Goal: Task Accomplishment & Management: Complete application form

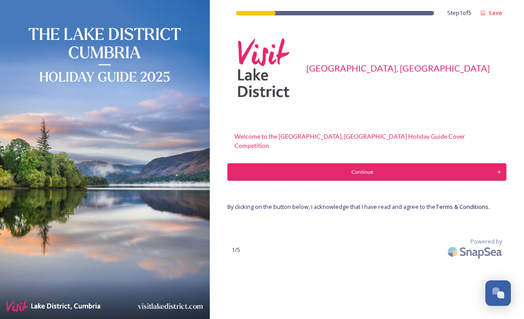
click at [376, 168] on div "Continue" at bounding box center [362, 172] width 260 height 8
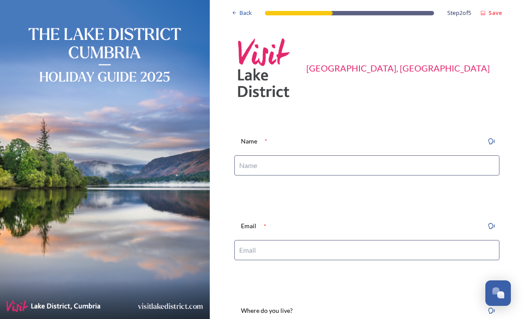
click at [283, 169] on input at bounding box center [366, 165] width 265 height 20
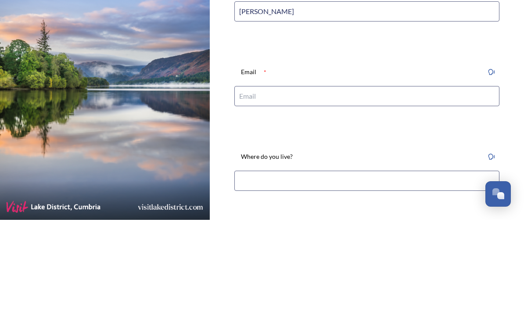
scroll to position [53, 0]
type input "[PERSON_NAME]"
click at [285, 187] on input at bounding box center [366, 197] width 265 height 20
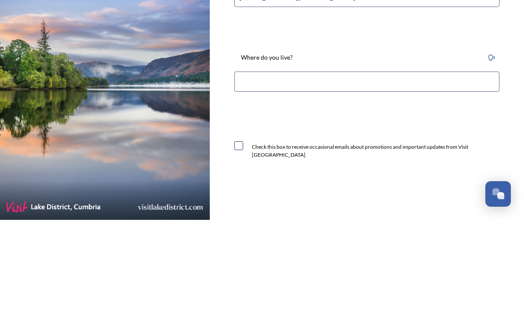
scroll to position [154, 0]
type input "[EMAIL_ADDRESS][DOMAIN_NAME]"
click at [279, 170] on input at bounding box center [366, 180] width 265 height 20
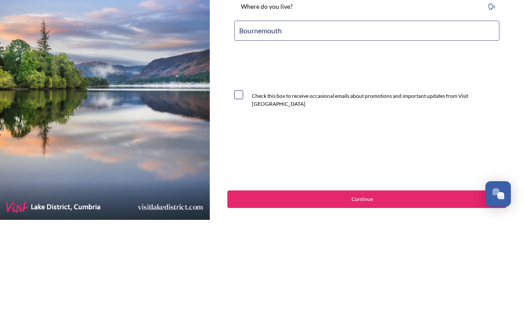
scroll to position [205, 0]
type input "Bournemouth"
click at [241, 190] on input "checkbox" at bounding box center [238, 194] width 9 height 9
checkbox input "true"
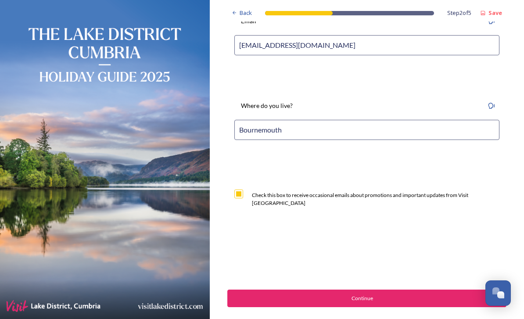
click at [359, 290] on button "Continue" at bounding box center [366, 299] width 279 height 18
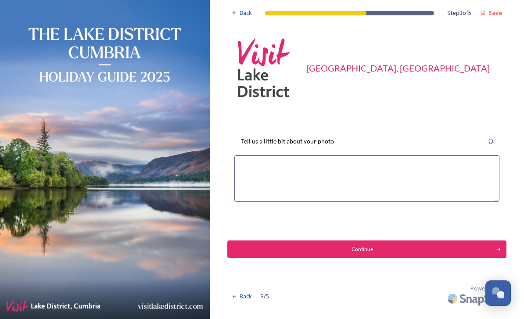
click at [278, 155] on textarea at bounding box center [366, 178] width 265 height 47
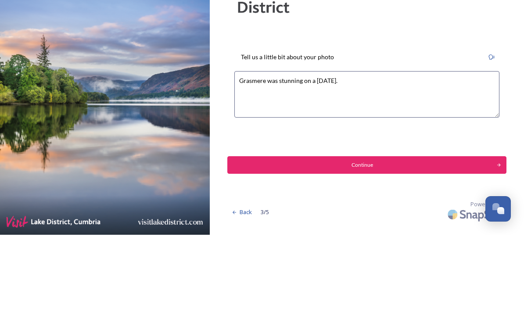
type textarea "Grasmere was stunning on a Spring day."
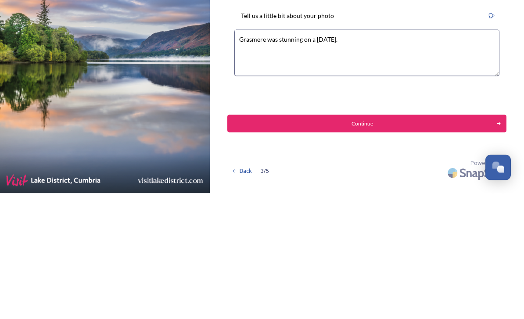
click at [384, 245] on div "Continue" at bounding box center [362, 249] width 260 height 8
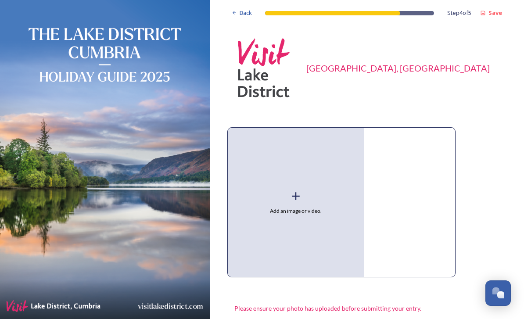
click at [295, 190] on icon at bounding box center [295, 196] width 13 height 13
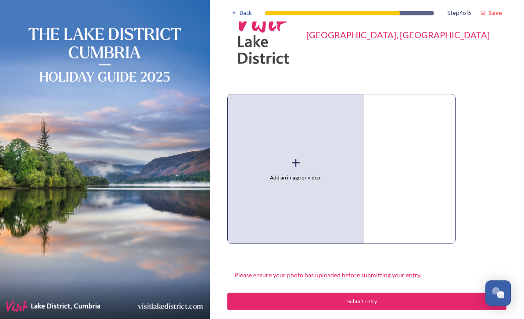
scroll to position [37, 0]
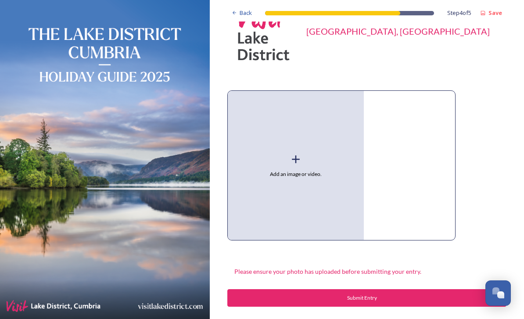
click at [299, 153] on icon at bounding box center [295, 159] width 13 height 13
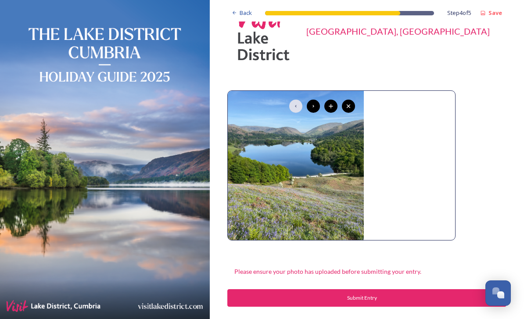
click at [315, 100] on div at bounding box center [313, 106] width 13 height 13
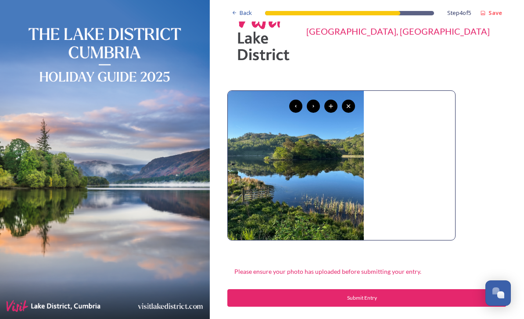
click at [315, 103] on icon at bounding box center [313, 106] width 7 height 7
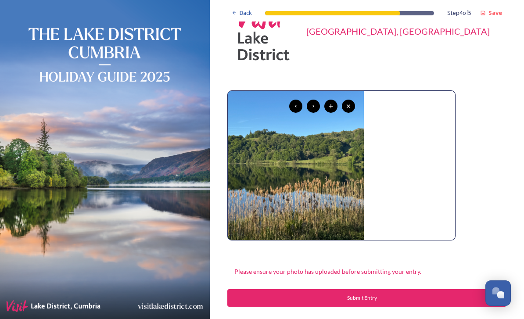
click at [315, 100] on div at bounding box center [313, 106] width 13 height 13
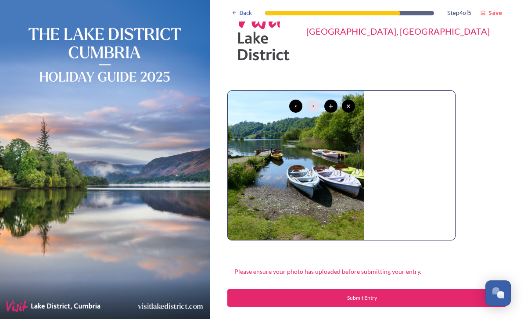
click at [372, 294] on div "Submit Entry" at bounding box center [362, 298] width 260 height 8
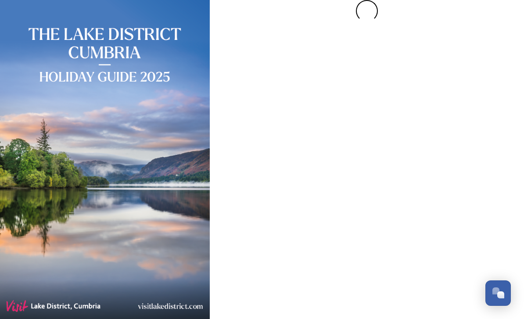
scroll to position [0, 0]
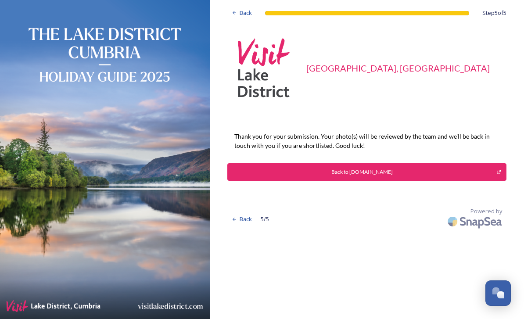
click at [355, 168] on div "Back to [DOMAIN_NAME]" at bounding box center [362, 172] width 260 height 8
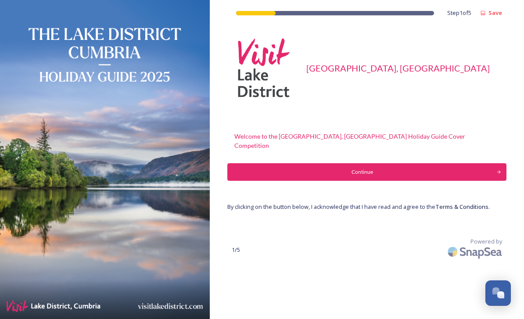
click at [372, 168] on div "Continue" at bounding box center [362, 172] width 260 height 8
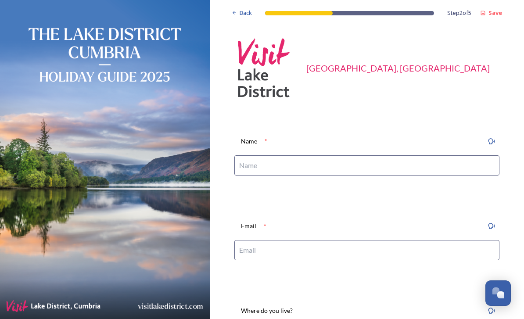
click at [287, 165] on input at bounding box center [366, 165] width 265 height 20
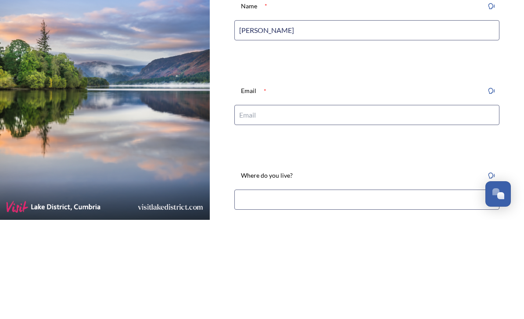
scroll to position [44, 0]
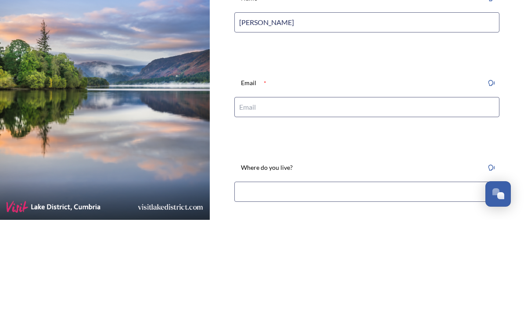
type input "[PERSON_NAME]"
click at [287, 196] on input at bounding box center [366, 206] width 265 height 20
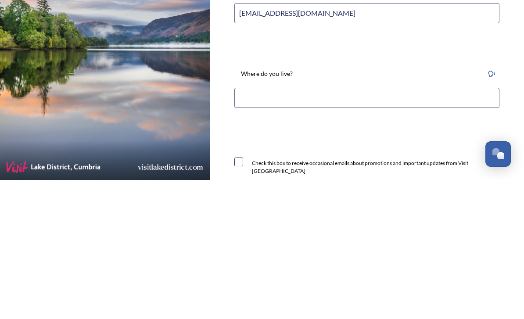
scroll to position [104, 0]
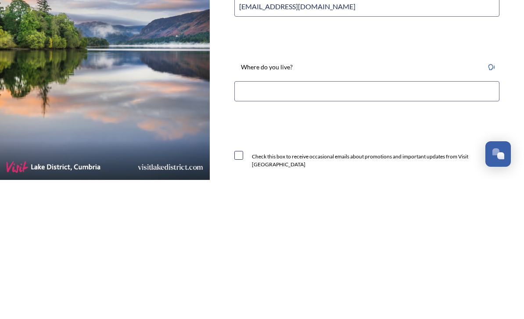
type input "[EMAIL_ADDRESS][DOMAIN_NAME]"
click at [271, 220] on input at bounding box center [366, 230] width 265 height 20
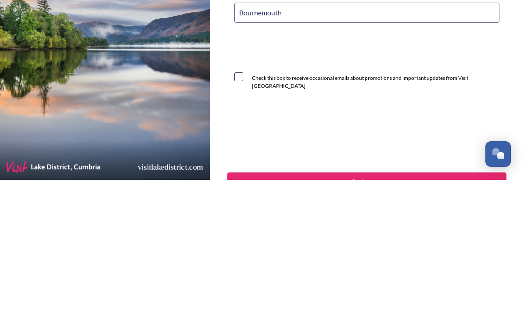
scroll to position [193, 0]
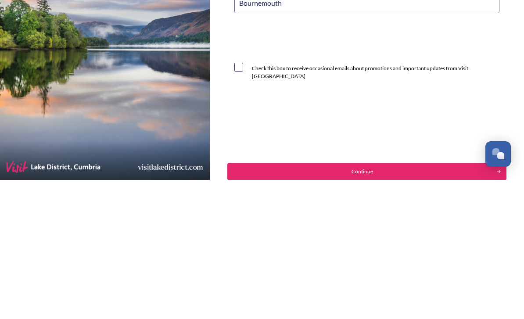
type input "Bournemouth"
click at [242, 202] on input "checkbox" at bounding box center [238, 206] width 9 height 9
checkbox input "true"
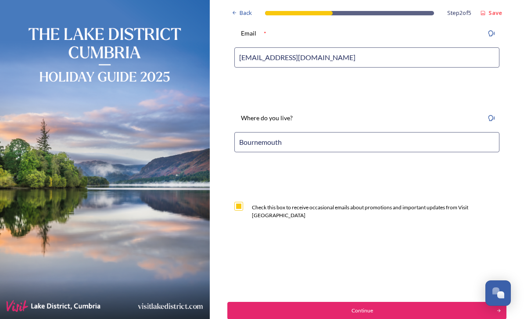
click at [366, 307] on div "Continue" at bounding box center [362, 311] width 260 height 8
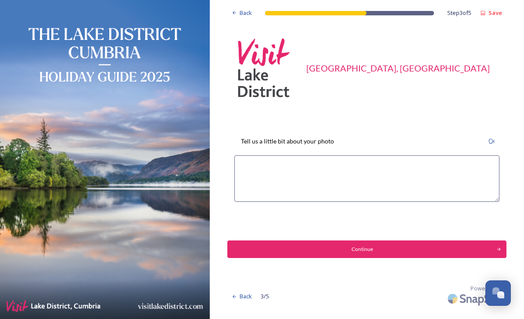
click at [275, 155] on textarea at bounding box center [366, 178] width 265 height 47
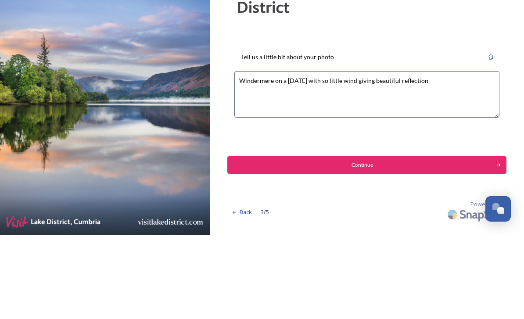
type textarea "Windermere on a [DATE] with so little wind giving beautiful reflections"
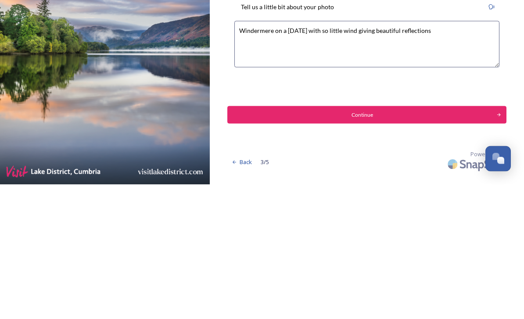
click at [384, 245] on div "Continue" at bounding box center [362, 249] width 260 height 8
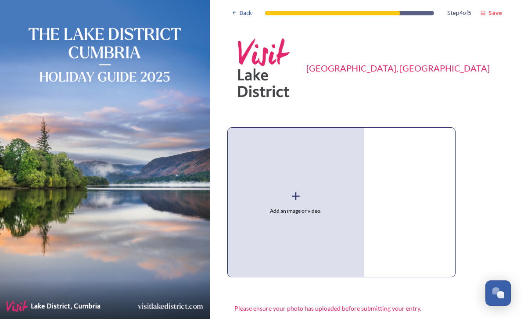
click at [301, 190] on icon at bounding box center [295, 196] width 13 height 13
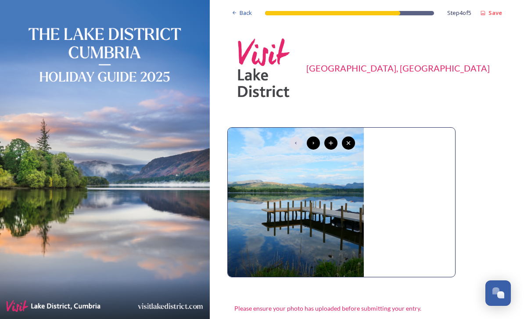
click at [335, 136] on div at bounding box center [330, 142] width 13 height 13
click at [336, 136] on div at bounding box center [330, 142] width 13 height 13
click at [332, 141] on icon at bounding box center [331, 143] width 4 height 4
click at [316, 142] on icon at bounding box center [313, 143] width 7 height 7
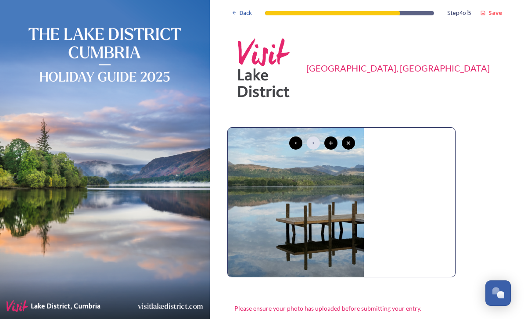
click at [298, 144] on icon at bounding box center [295, 143] width 7 height 7
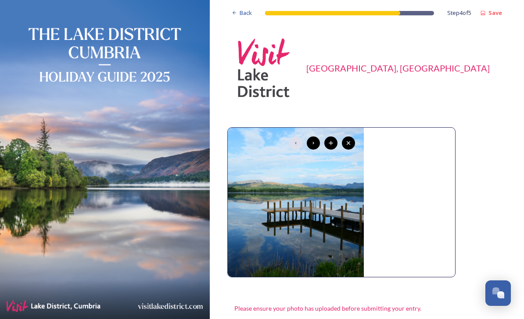
click at [334, 143] on icon at bounding box center [330, 143] width 7 height 7
click at [312, 141] on icon at bounding box center [313, 143] width 7 height 7
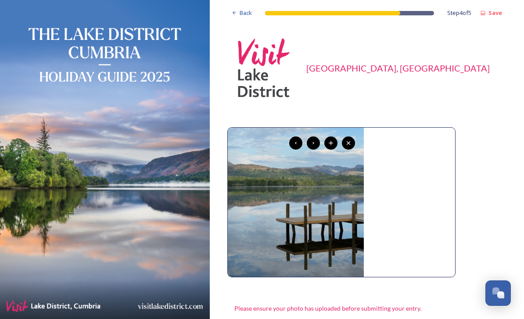
click at [326, 210] on img at bounding box center [296, 202] width 136 height 149
click at [312, 144] on icon at bounding box center [313, 143] width 7 height 7
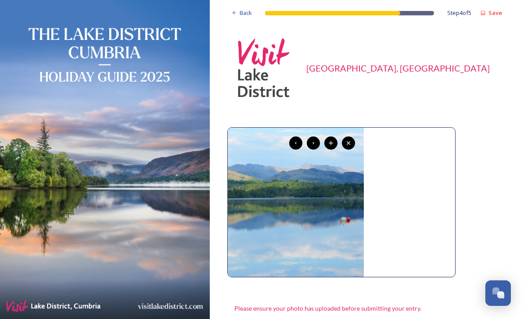
click at [314, 144] on icon at bounding box center [313, 143] width 7 height 7
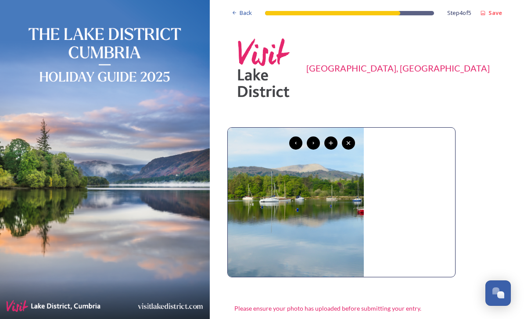
click at [316, 141] on icon at bounding box center [313, 143] width 7 height 7
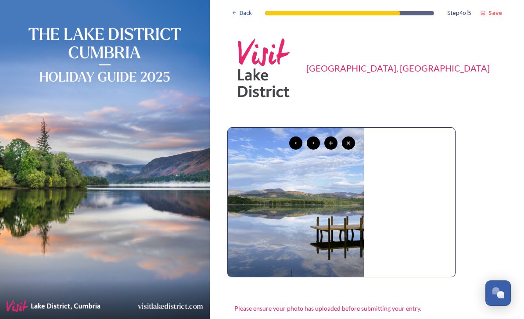
click at [316, 141] on icon at bounding box center [313, 143] width 7 height 7
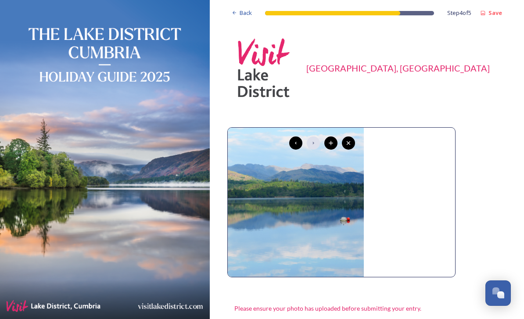
click at [296, 143] on icon at bounding box center [296, 143] width 2 height 3
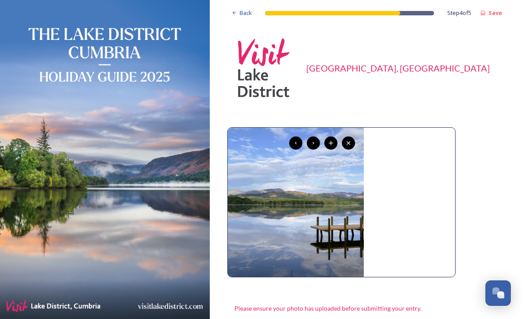
click at [296, 143] on icon at bounding box center [296, 143] width 2 height 3
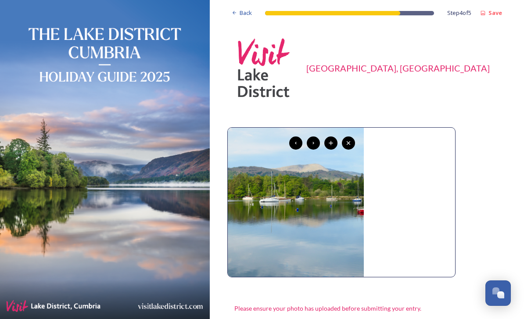
click at [299, 139] on div at bounding box center [295, 142] width 13 height 13
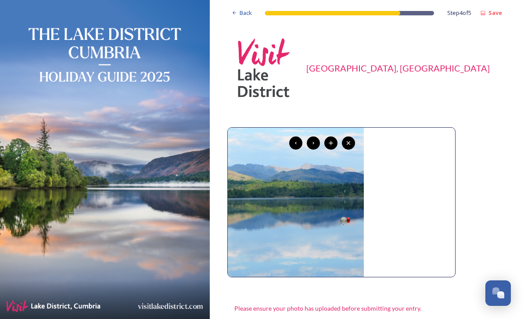
click at [295, 142] on icon at bounding box center [295, 143] width 7 height 7
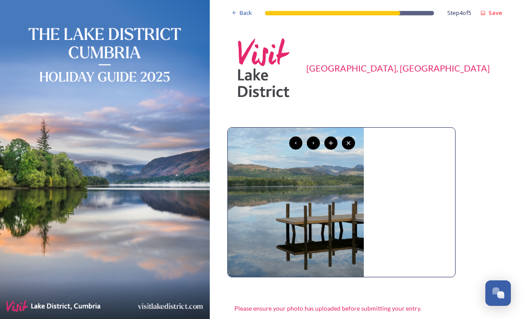
click at [298, 143] on icon at bounding box center [295, 143] width 7 height 7
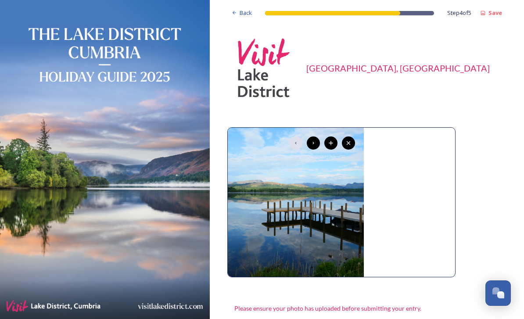
click at [309, 148] on div at bounding box center [313, 142] width 13 height 13
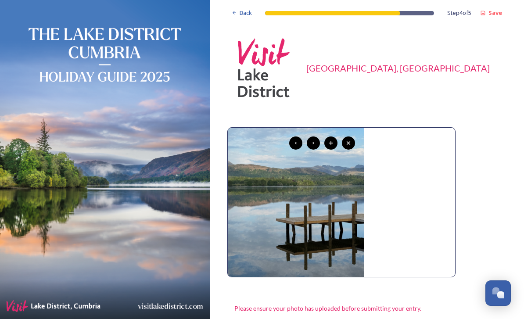
click at [314, 143] on icon at bounding box center [314, 143] width 2 height 3
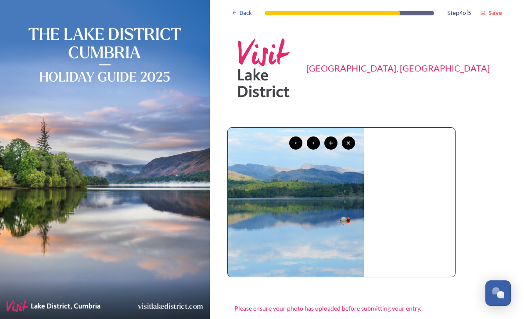
click at [315, 147] on div at bounding box center [313, 142] width 13 height 13
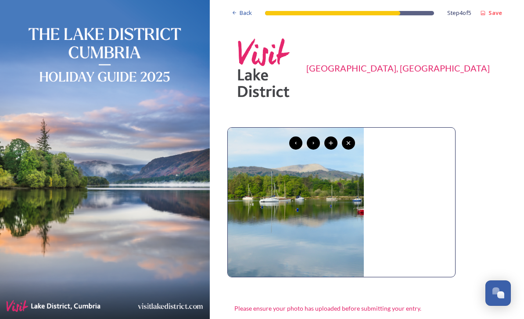
click at [315, 144] on icon at bounding box center [313, 143] width 7 height 7
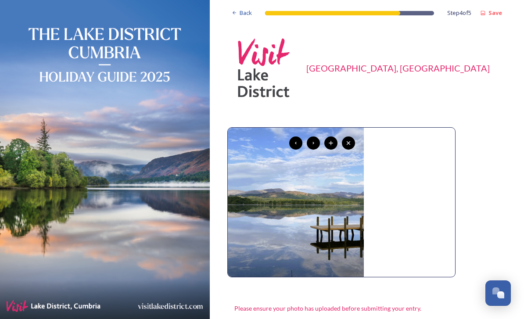
click at [296, 143] on icon at bounding box center [295, 143] width 7 height 7
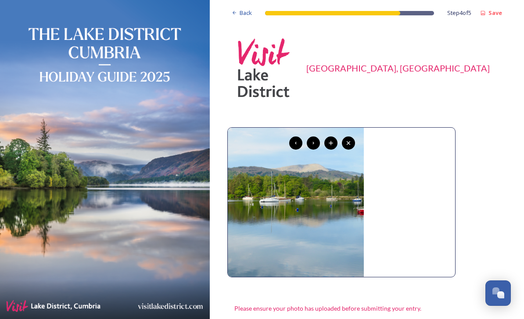
click at [296, 141] on icon at bounding box center [295, 143] width 7 height 7
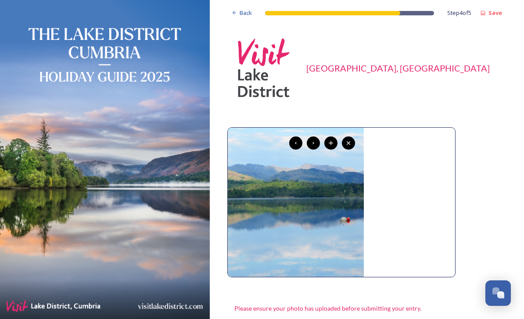
click at [300, 139] on div at bounding box center [295, 142] width 13 height 13
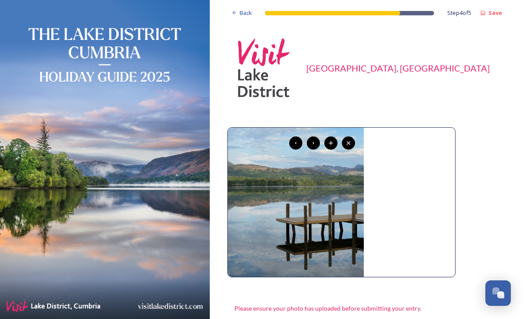
click at [293, 143] on icon at bounding box center [295, 143] width 7 height 7
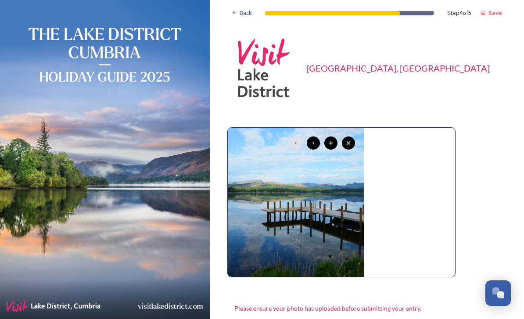
click at [315, 143] on icon at bounding box center [313, 143] width 7 height 7
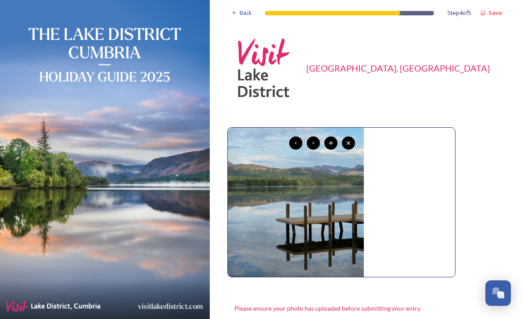
click at [316, 140] on icon at bounding box center [313, 143] width 7 height 7
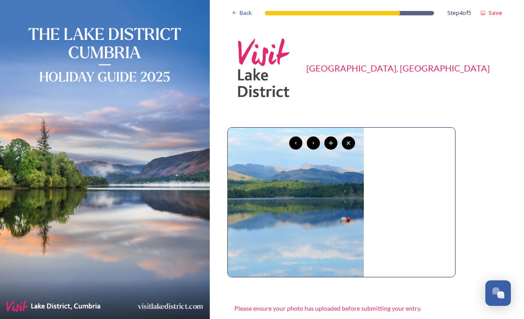
click at [316, 140] on icon at bounding box center [313, 143] width 7 height 7
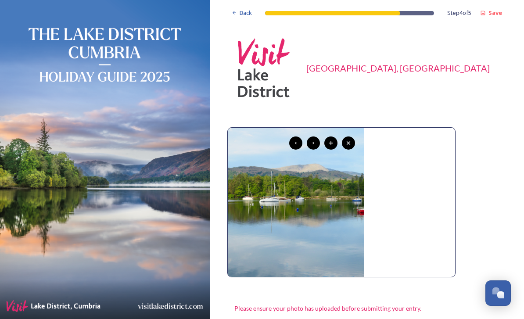
click at [313, 143] on icon at bounding box center [314, 143] width 2 height 3
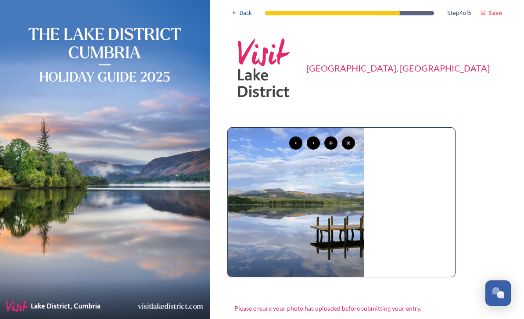
click at [312, 146] on icon at bounding box center [313, 143] width 7 height 7
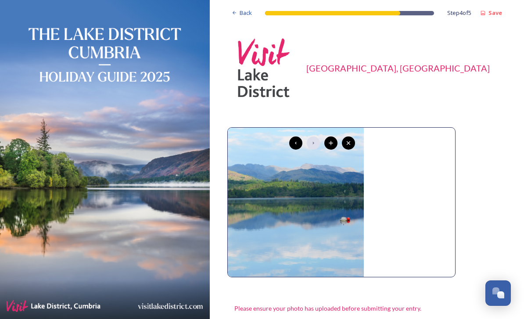
click at [296, 144] on icon at bounding box center [296, 143] width 2 height 3
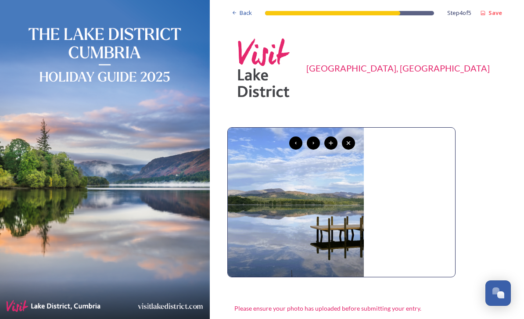
click at [300, 142] on div at bounding box center [295, 142] width 13 height 13
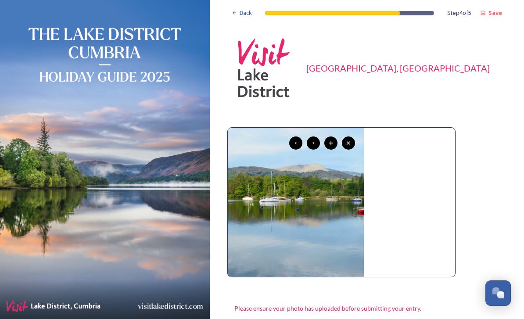
click at [299, 142] on icon at bounding box center [295, 143] width 7 height 7
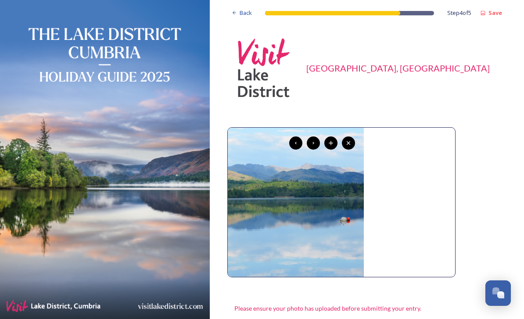
click at [313, 146] on icon at bounding box center [313, 143] width 7 height 7
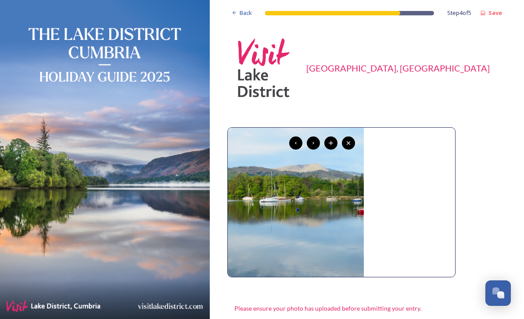
click at [314, 142] on icon at bounding box center [313, 143] width 7 height 7
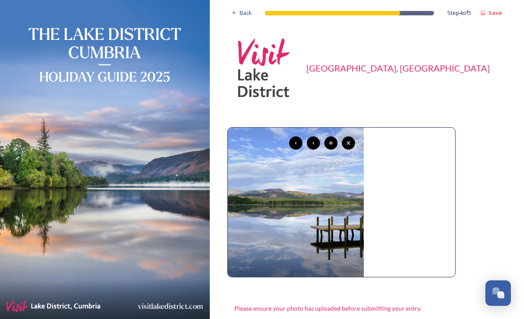
click at [315, 142] on icon at bounding box center [313, 143] width 7 height 7
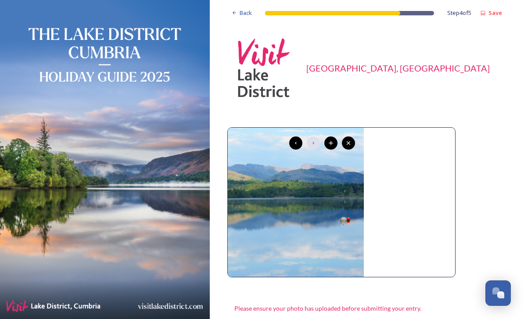
click at [349, 144] on icon at bounding box center [348, 143] width 7 height 7
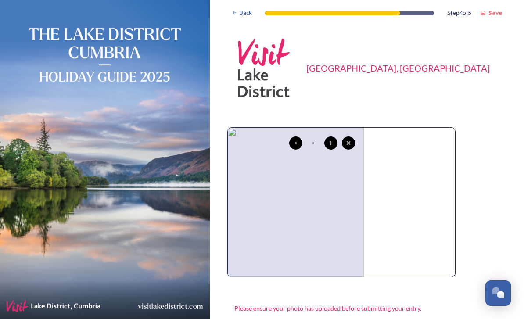
click at [348, 147] on div at bounding box center [348, 142] width 13 height 13
click at [296, 143] on icon at bounding box center [296, 143] width 2 height 3
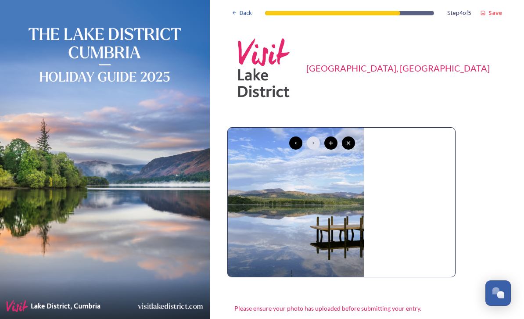
click at [316, 143] on icon at bounding box center [313, 143] width 7 height 7
click at [297, 141] on icon at bounding box center [295, 143] width 7 height 7
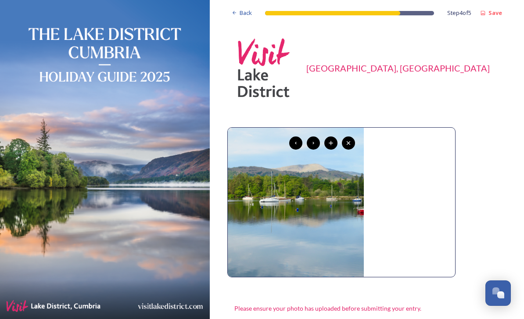
click at [298, 143] on icon at bounding box center [295, 143] width 7 height 7
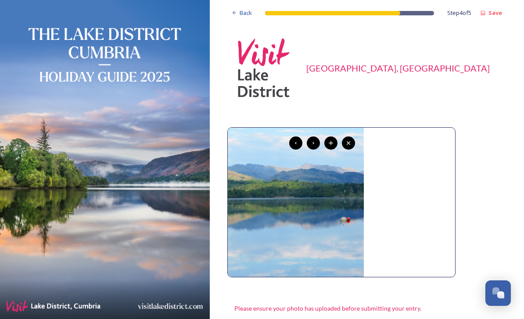
click at [301, 140] on div at bounding box center [295, 142] width 13 height 13
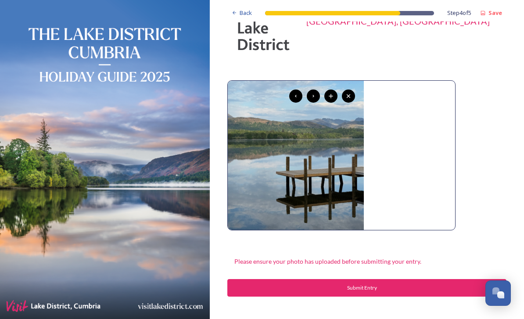
scroll to position [47, 0]
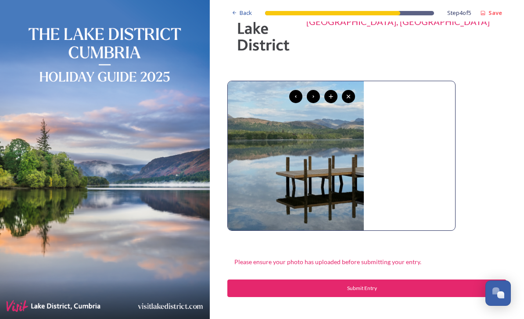
click at [387, 289] on div "Submit Entry" at bounding box center [362, 288] width 260 height 8
